Goal: Task Accomplishment & Management: Manage account settings

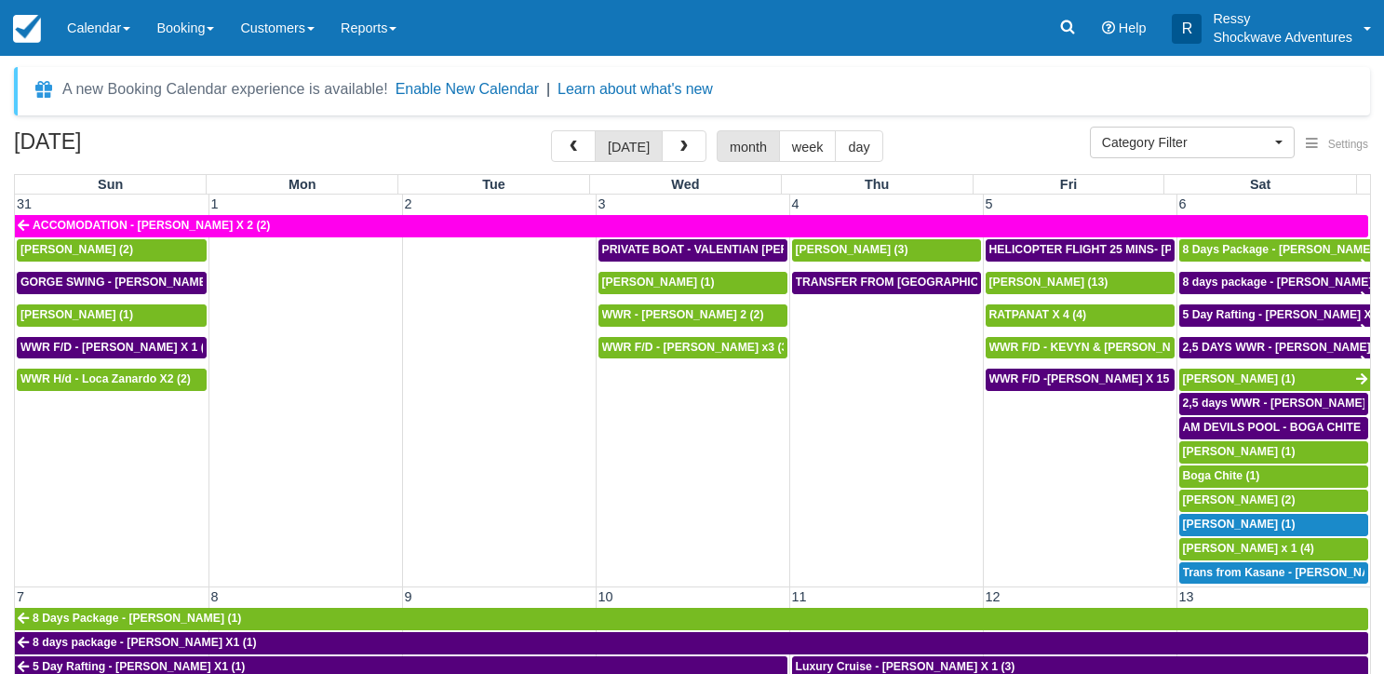
select select
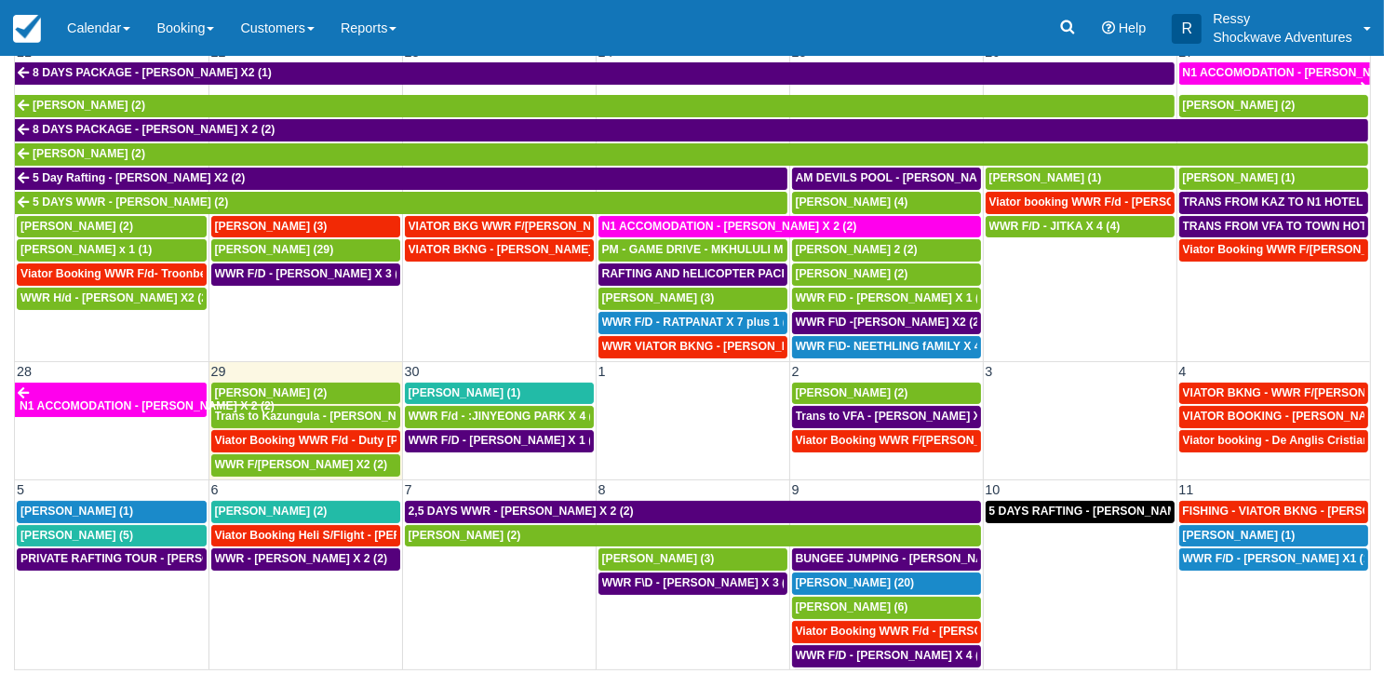
scroll to position [911, 0]
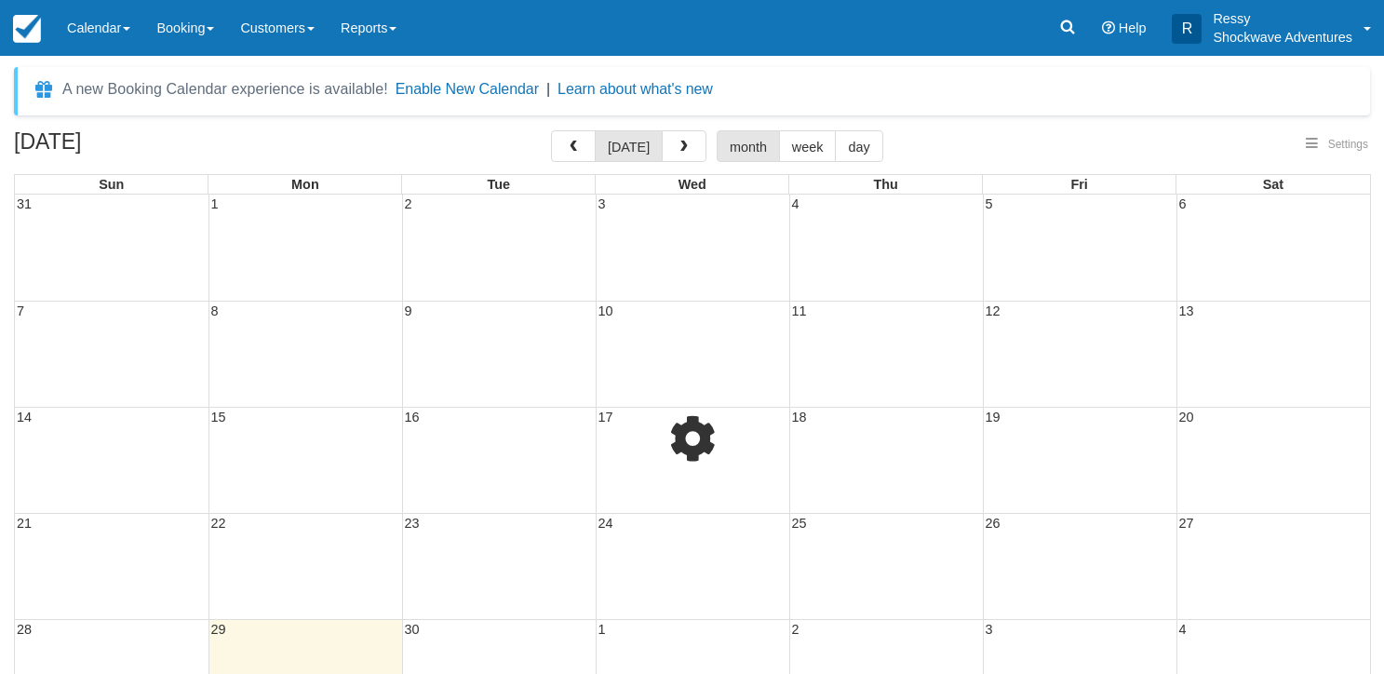
select select
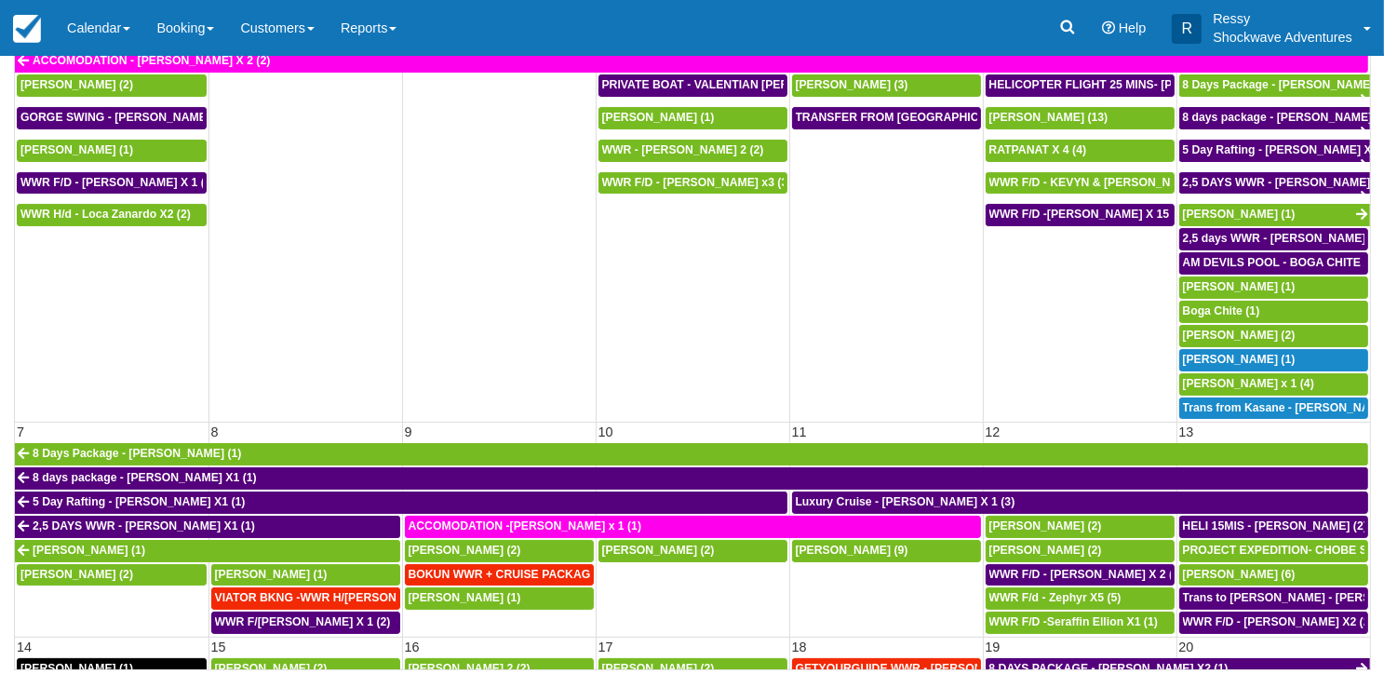
select select
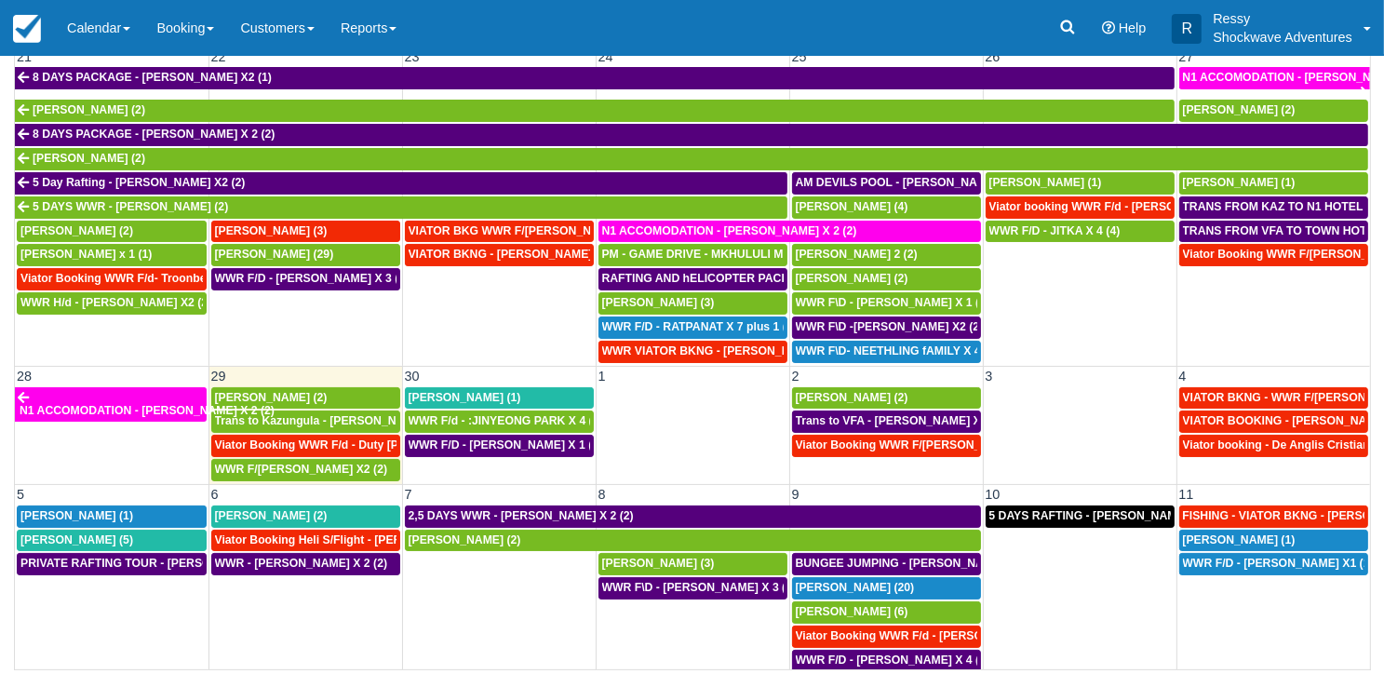
scroll to position [911, 0]
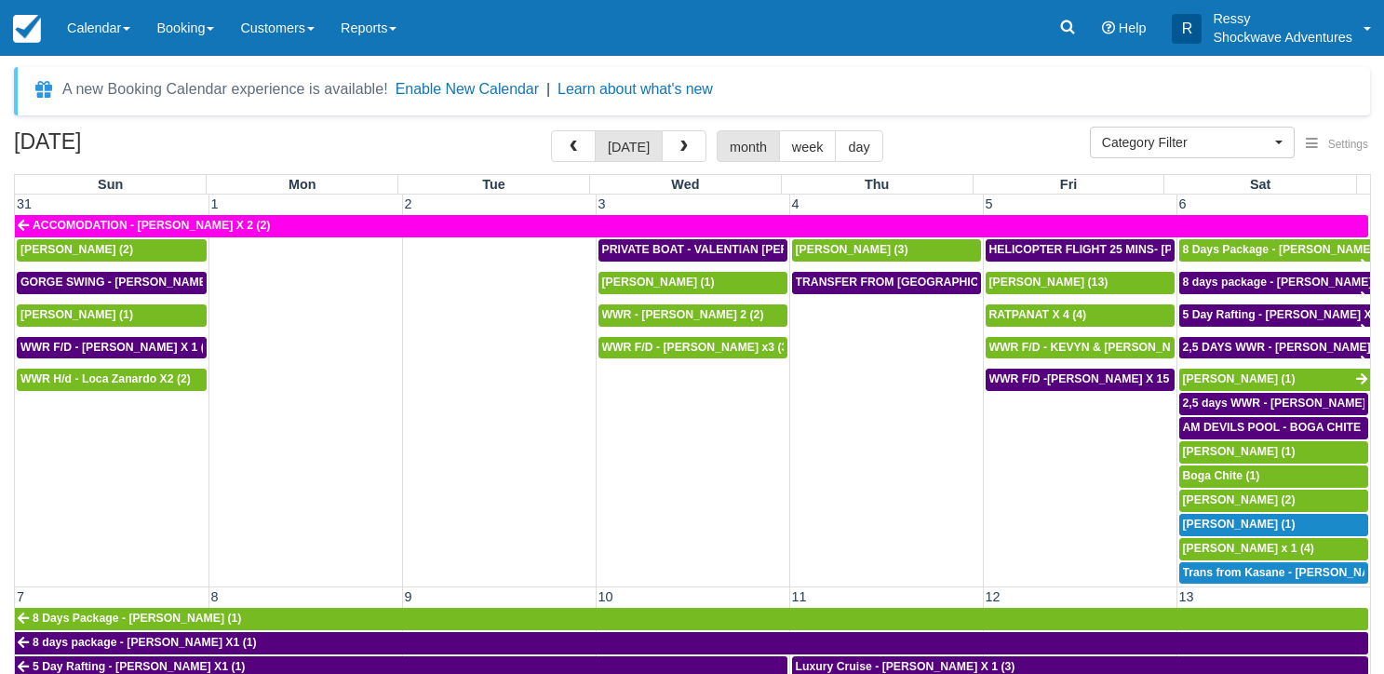
select select
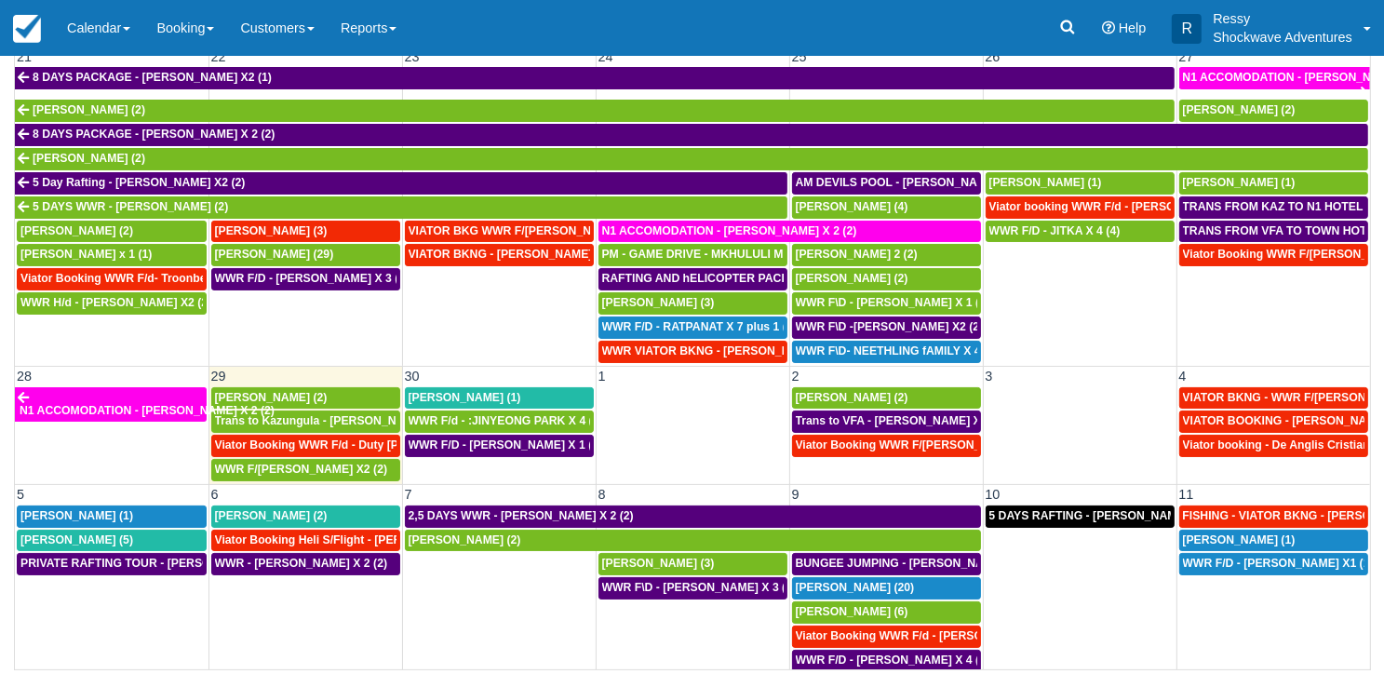
scroll to position [911, 0]
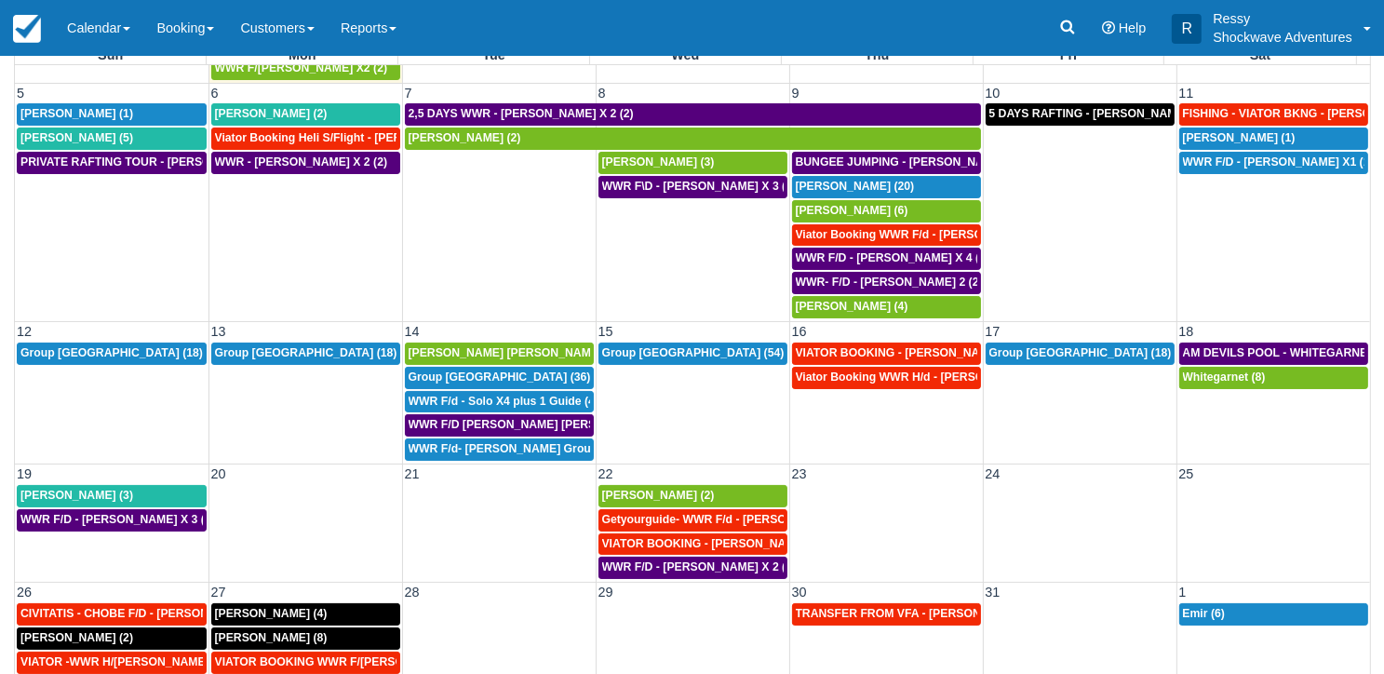
scroll to position [165, 0]
